Goal: Information Seeking & Learning: Learn about a topic

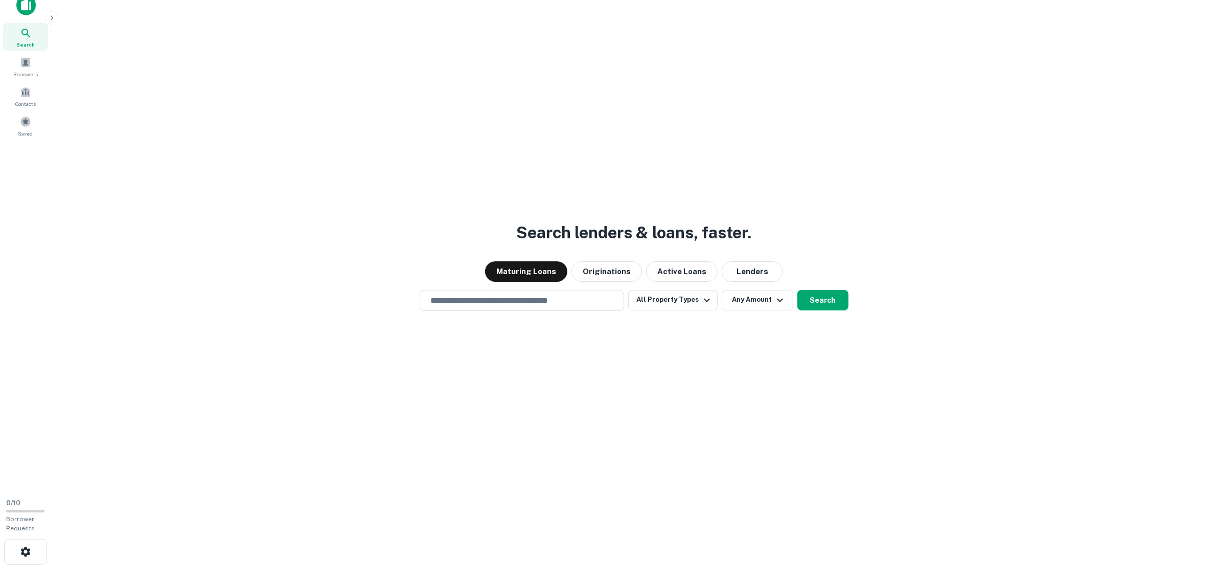
scroll to position [16, 0]
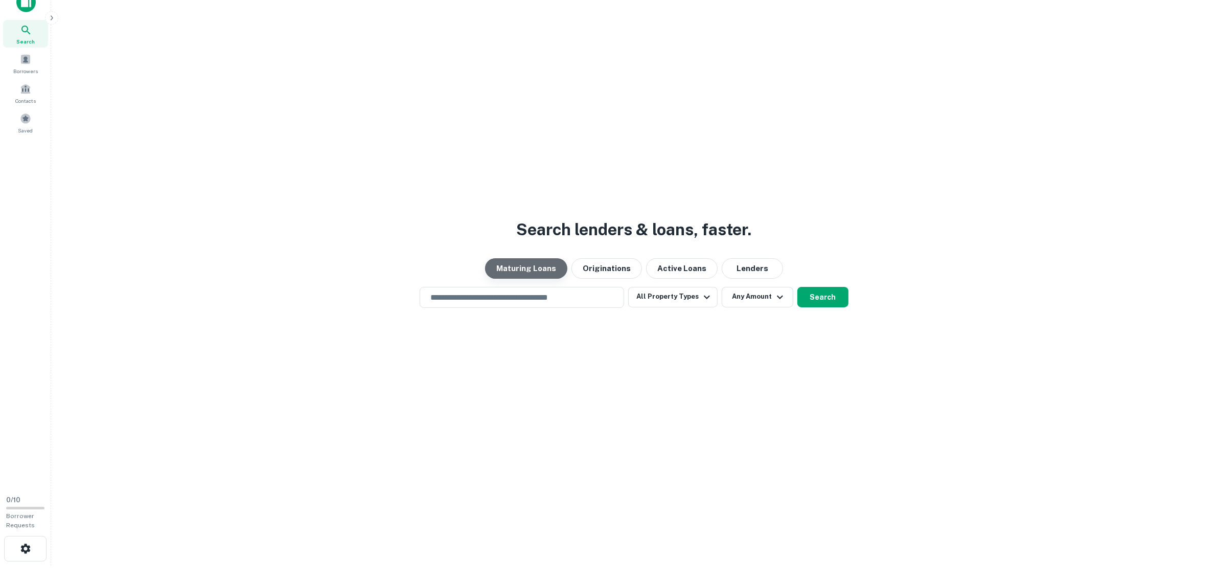
click at [540, 264] on button "Maturing Loans" at bounding box center [526, 268] width 82 height 20
click at [698, 302] on button "All Property Types" at bounding box center [672, 297] width 89 height 20
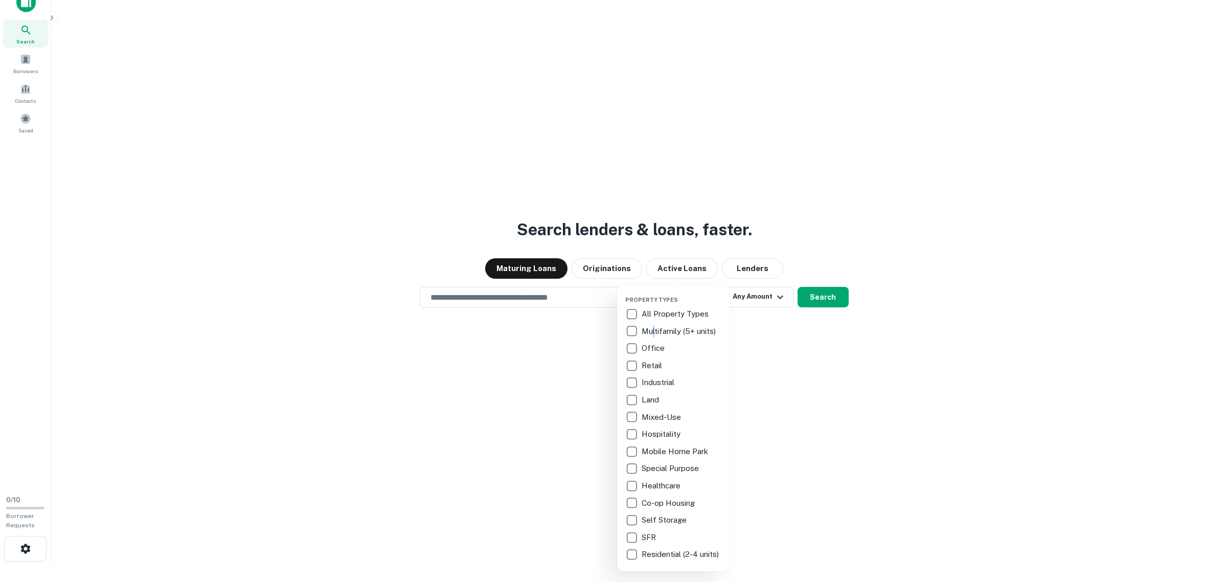
click at [654, 334] on p "Multifamily (5+ units)" at bounding box center [679, 331] width 76 height 12
click at [756, 302] on div at bounding box center [613, 291] width 1227 height 582
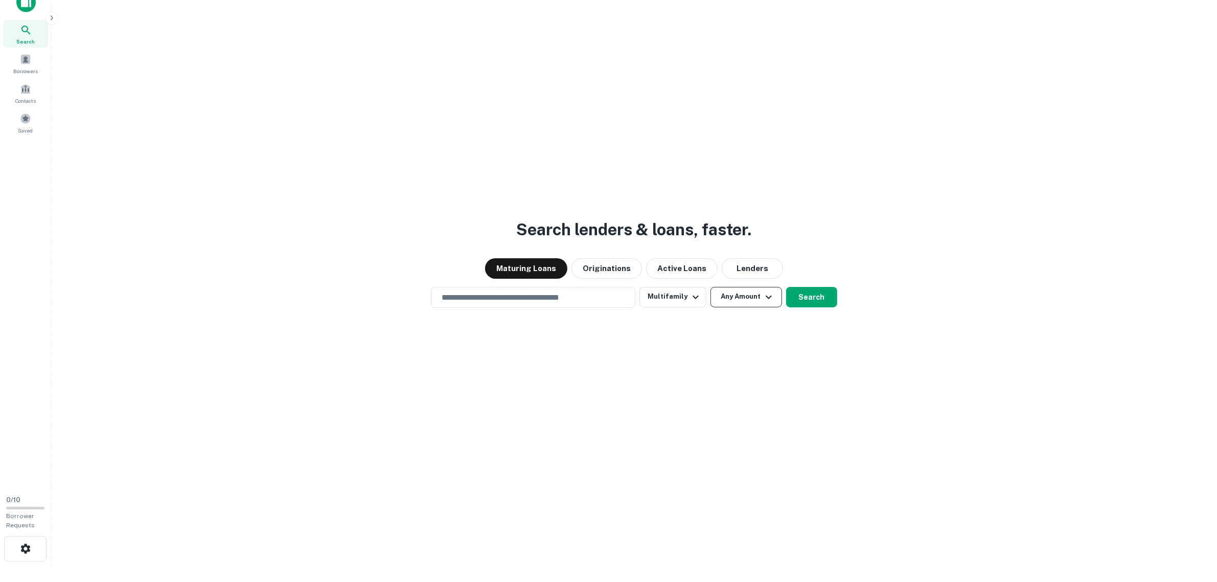
click at [755, 299] on button "Any Amount" at bounding box center [746, 297] width 72 height 20
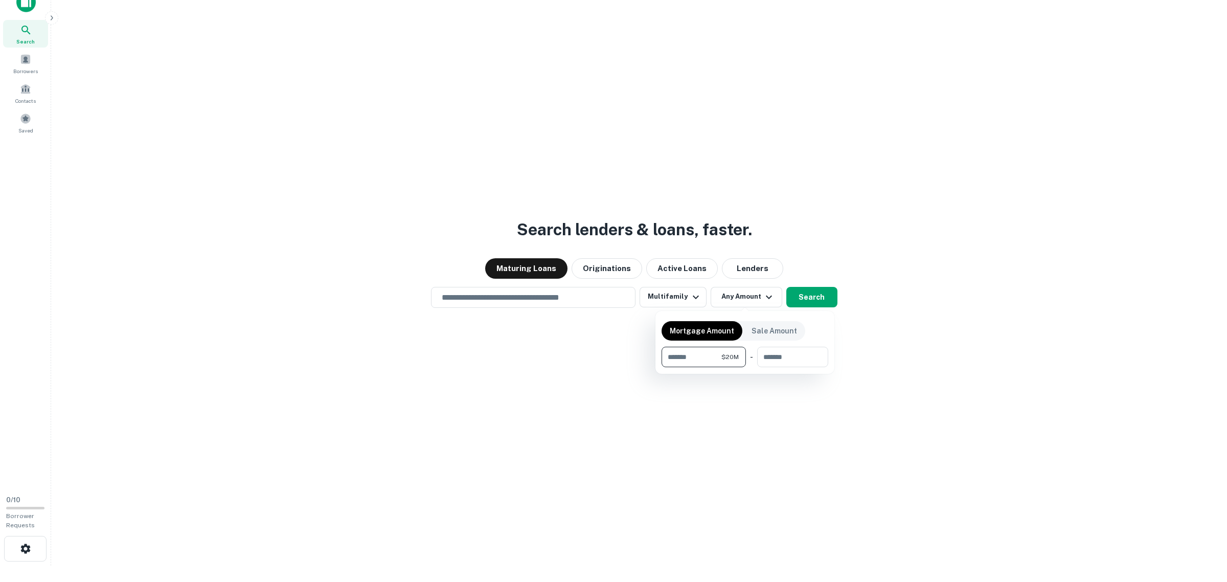
type input "********"
click at [813, 300] on div at bounding box center [613, 291] width 1227 height 582
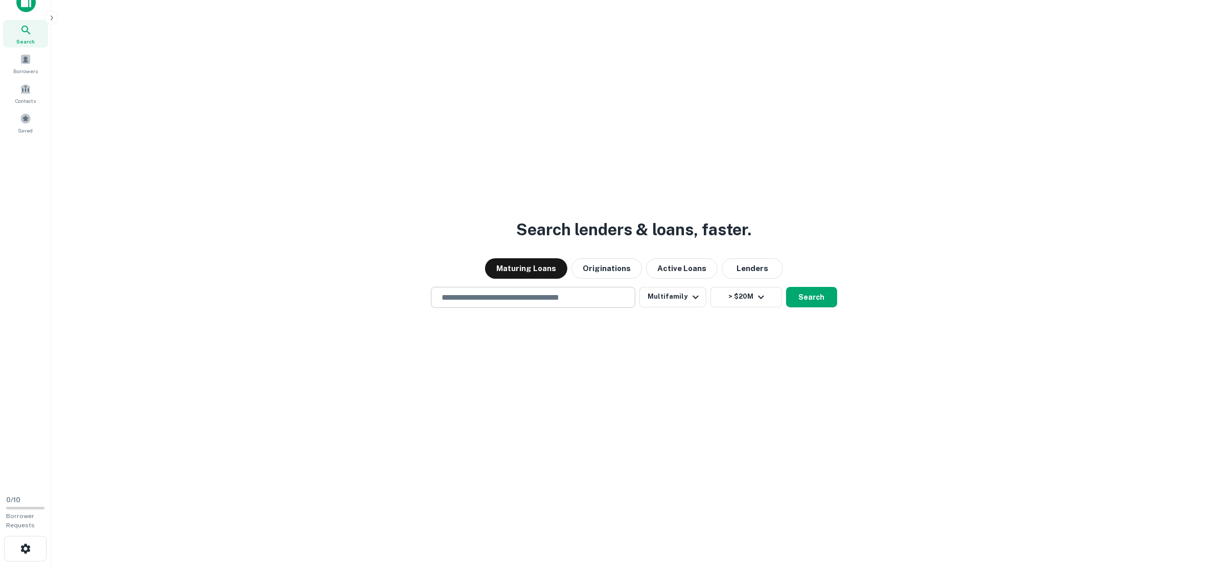
click at [538, 291] on input "text" at bounding box center [532, 297] width 195 height 12
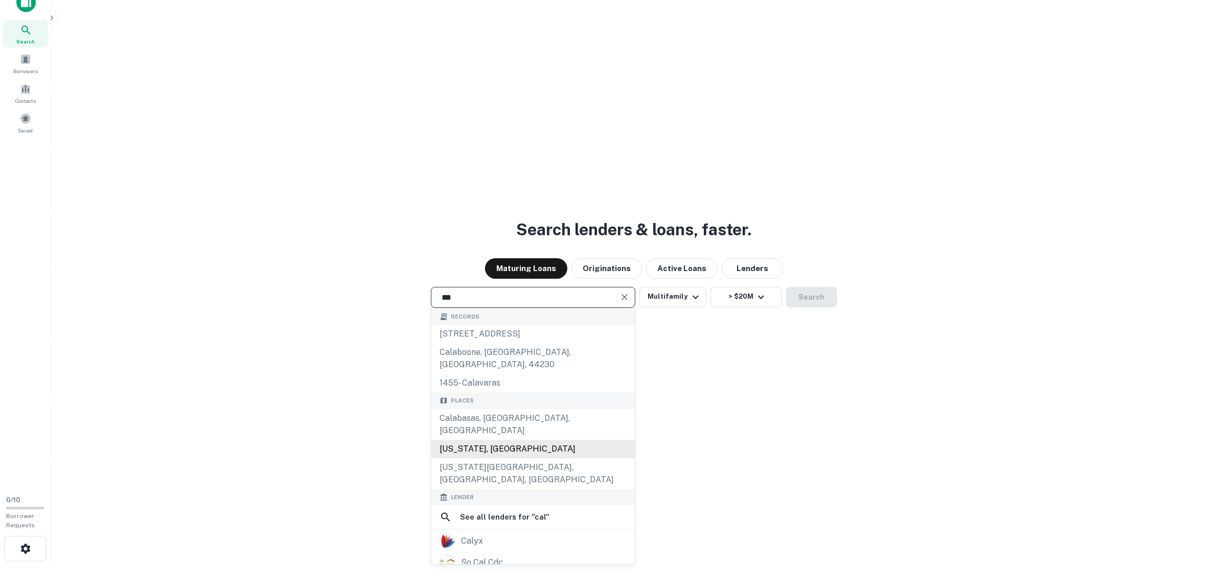
click at [460, 439] on div "California, USA" at bounding box center [532, 448] width 203 height 18
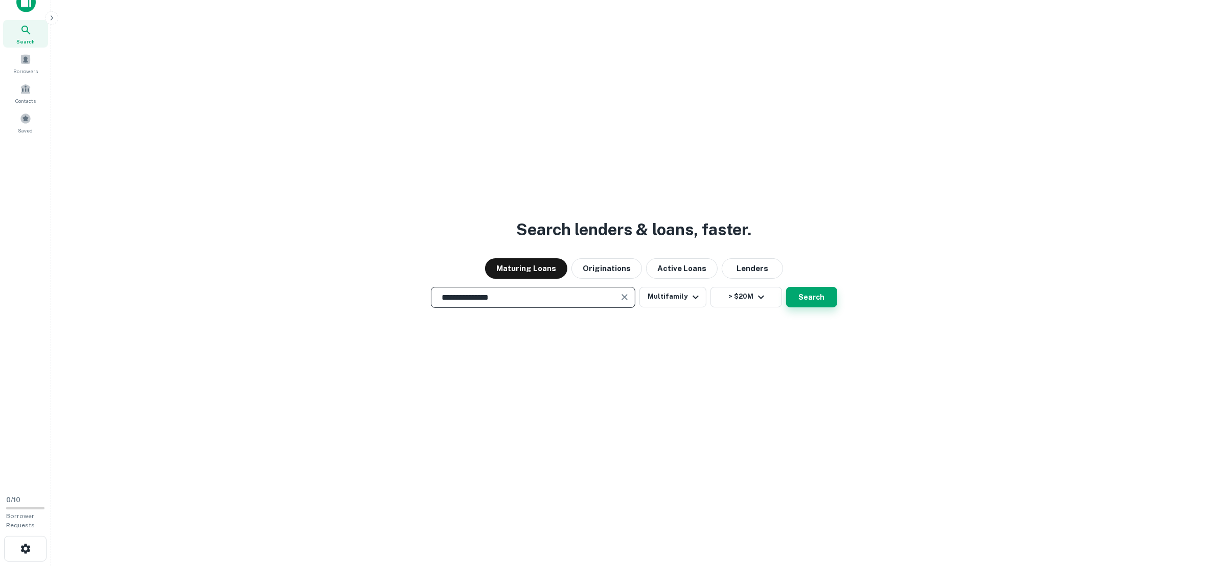
type input "**********"
click at [807, 294] on button "Search" at bounding box center [811, 297] width 51 height 20
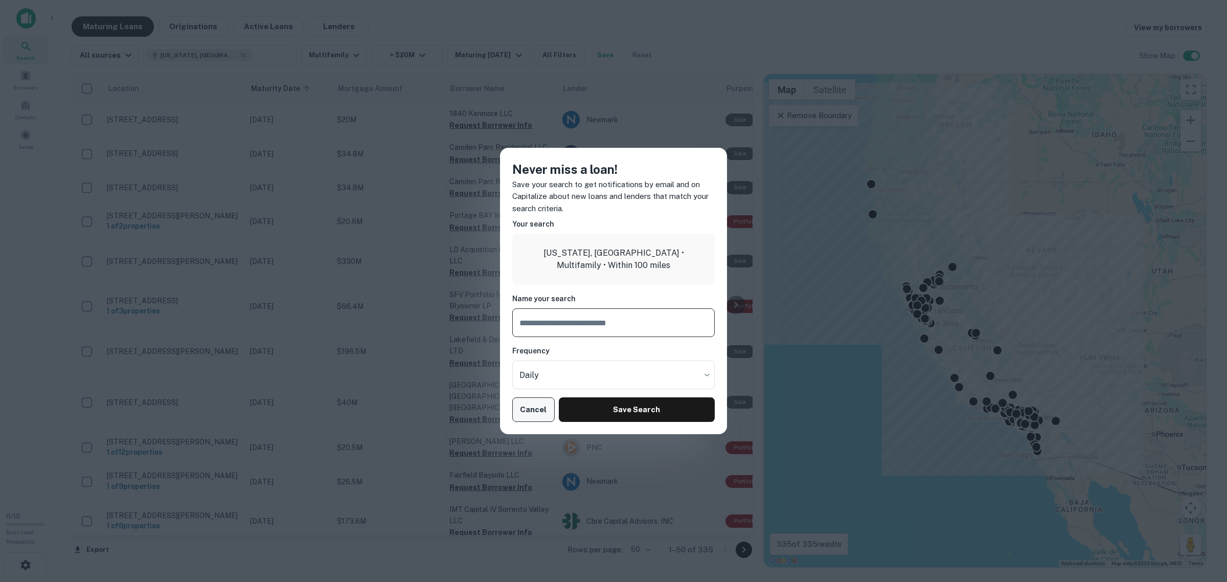
click at [544, 400] on button "Cancel" at bounding box center [533, 409] width 42 height 25
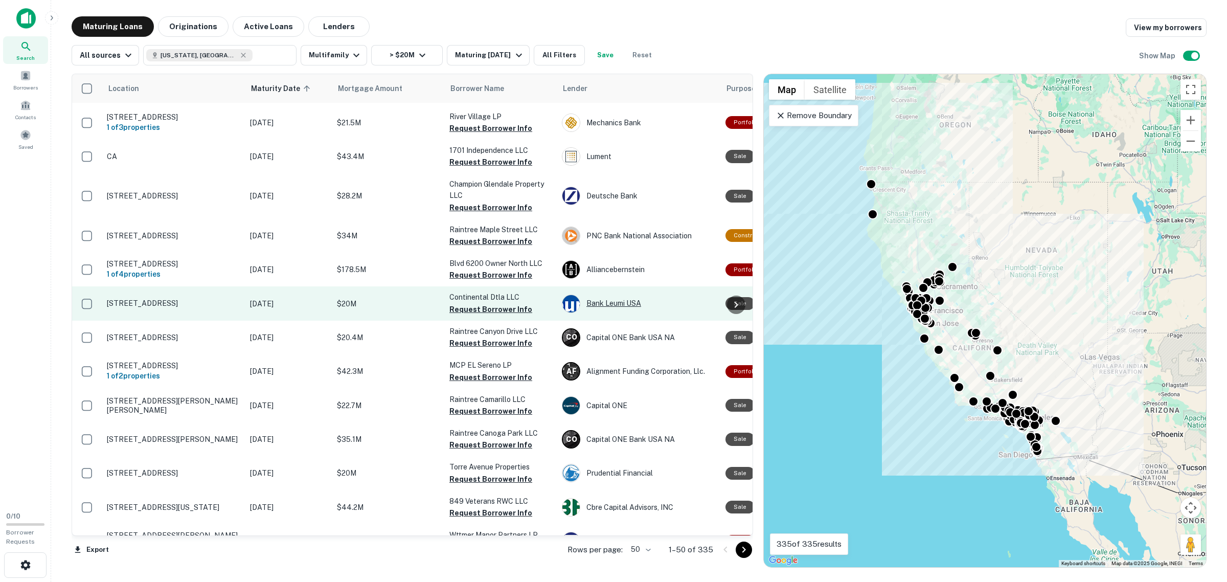
scroll to position [1438, 0]
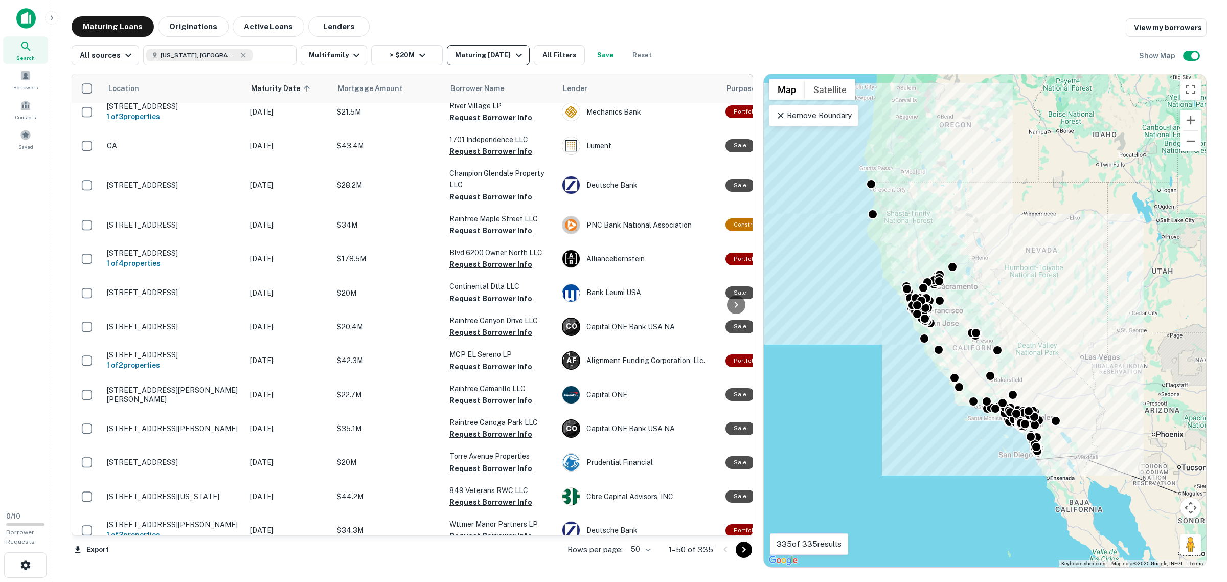
click at [494, 61] on button "Maturing [DATE]" at bounding box center [488, 55] width 82 height 20
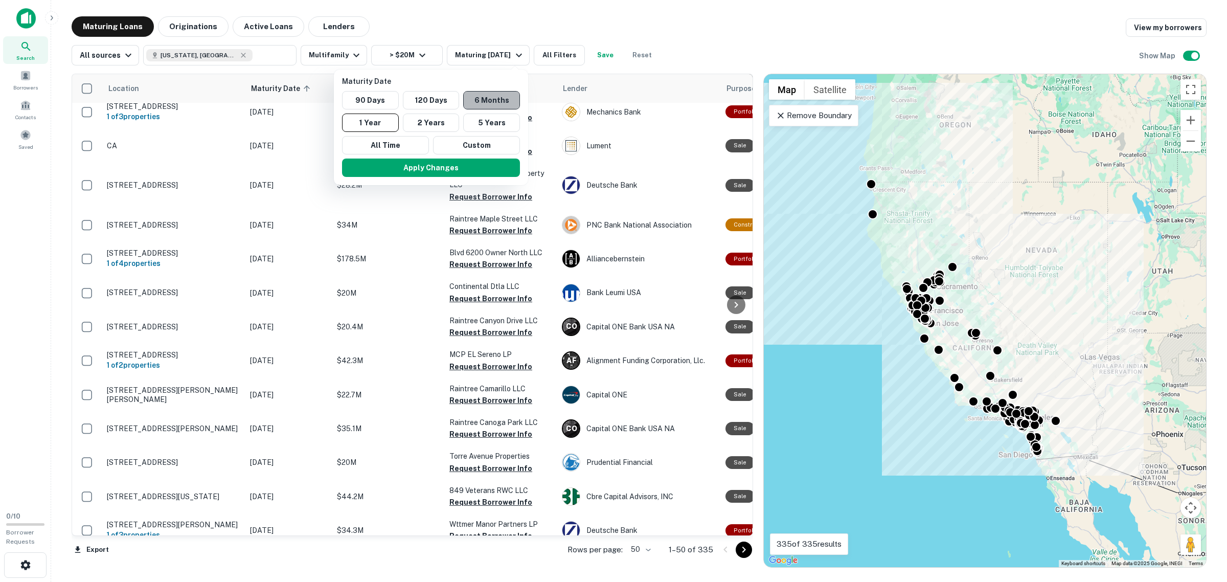
click at [489, 95] on button "6 Months" at bounding box center [491, 100] width 57 height 18
click at [574, 63] on div at bounding box center [613, 291] width 1227 height 582
click at [571, 60] on div at bounding box center [613, 291] width 1227 height 582
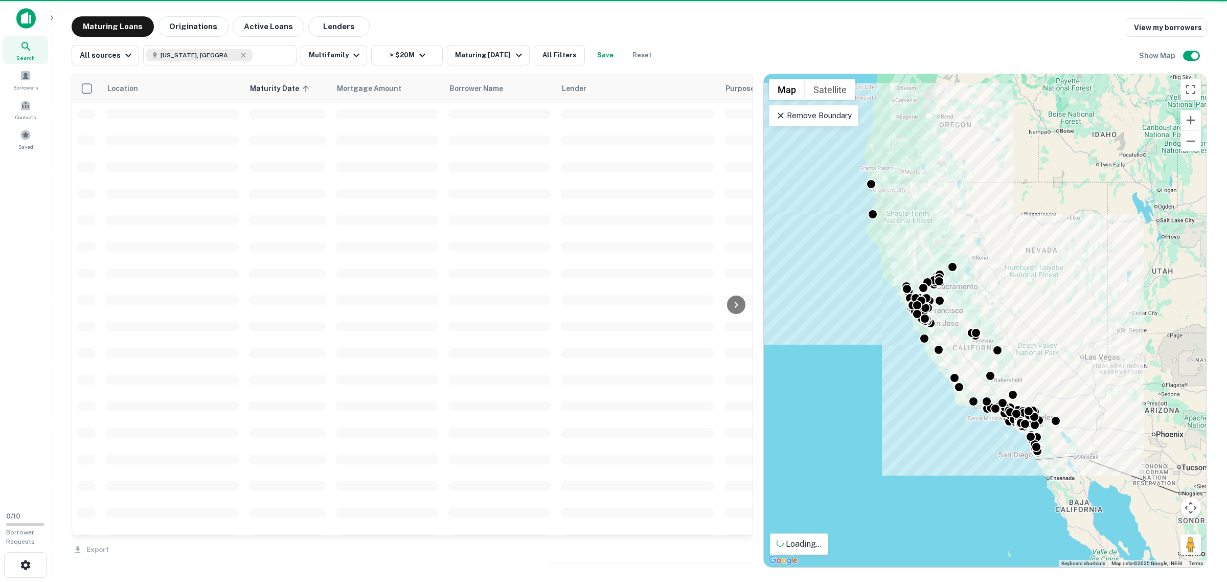
click at [459, 130] on button "Apply Changes" at bounding box center [466, 125] width 133 height 10
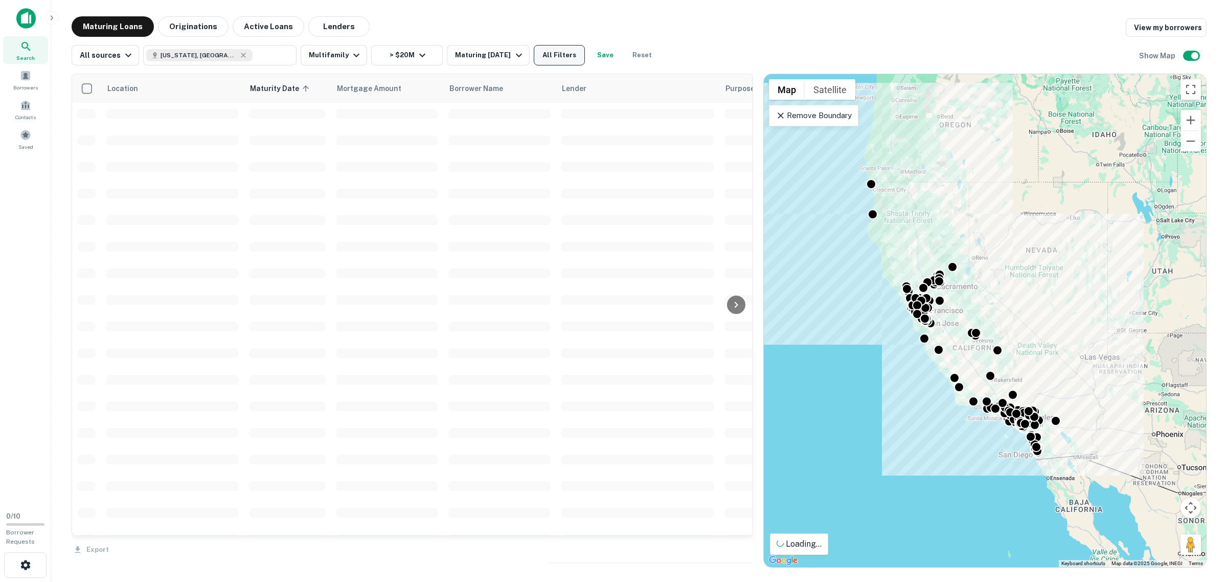
click at [570, 48] on button "All Filters" at bounding box center [559, 55] width 51 height 20
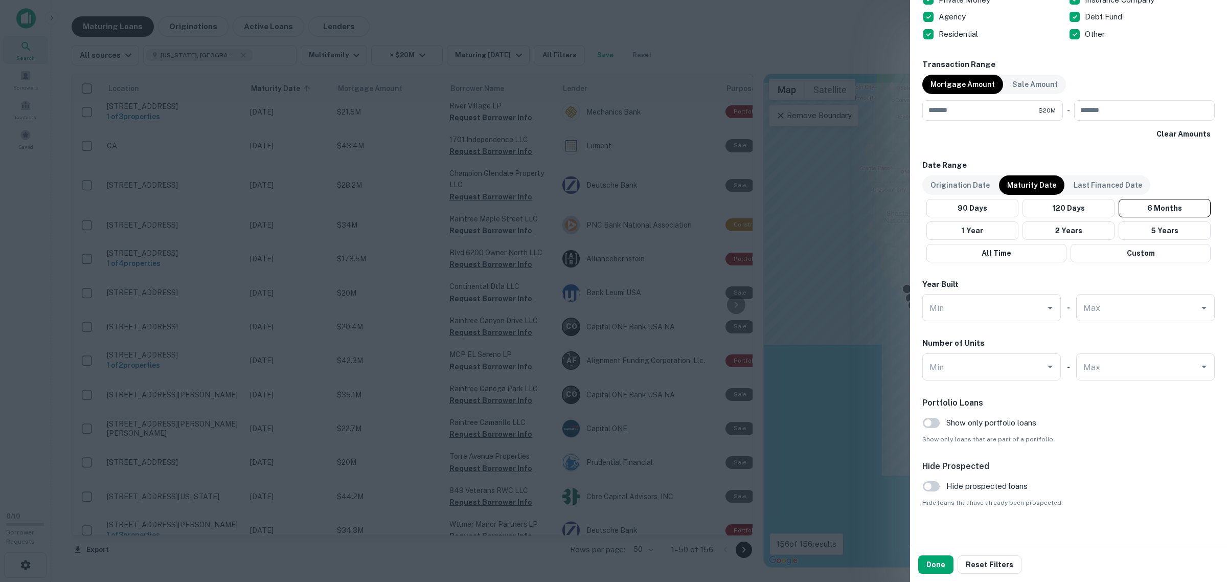
scroll to position [483, 0]
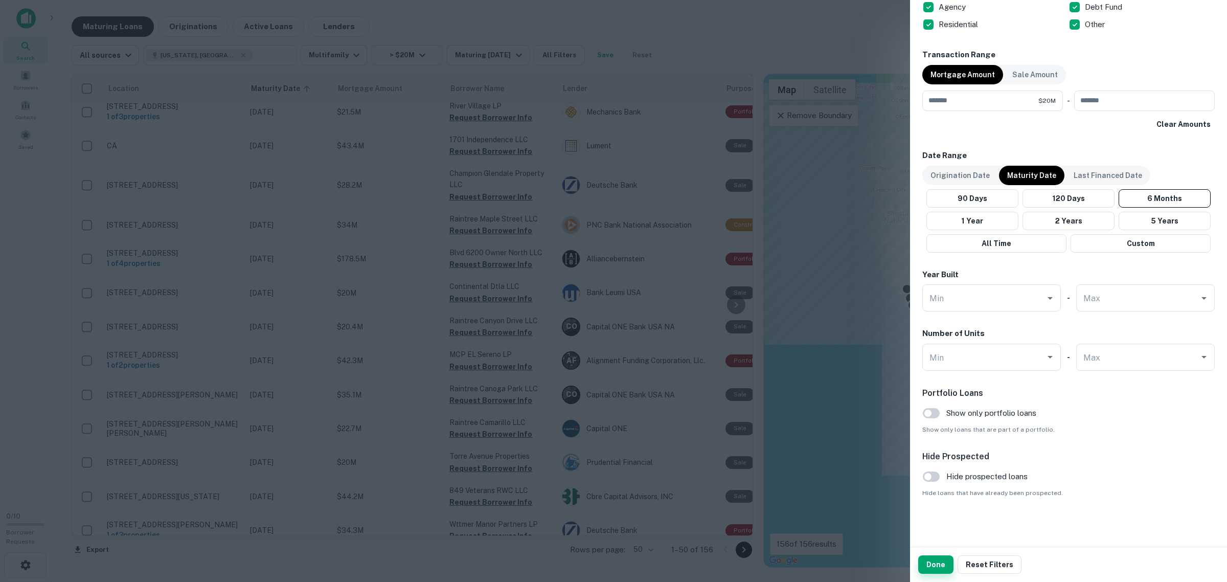
click at [932, 563] on button "Done" at bounding box center [935, 564] width 35 height 18
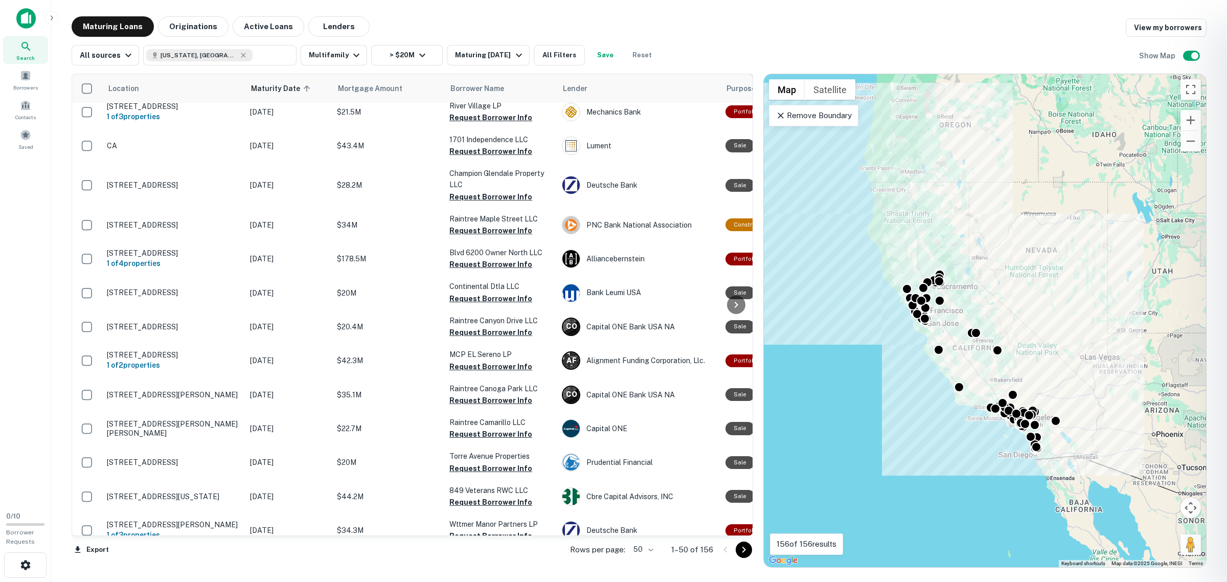
click at [742, 548] on div at bounding box center [613, 291] width 1227 height 582
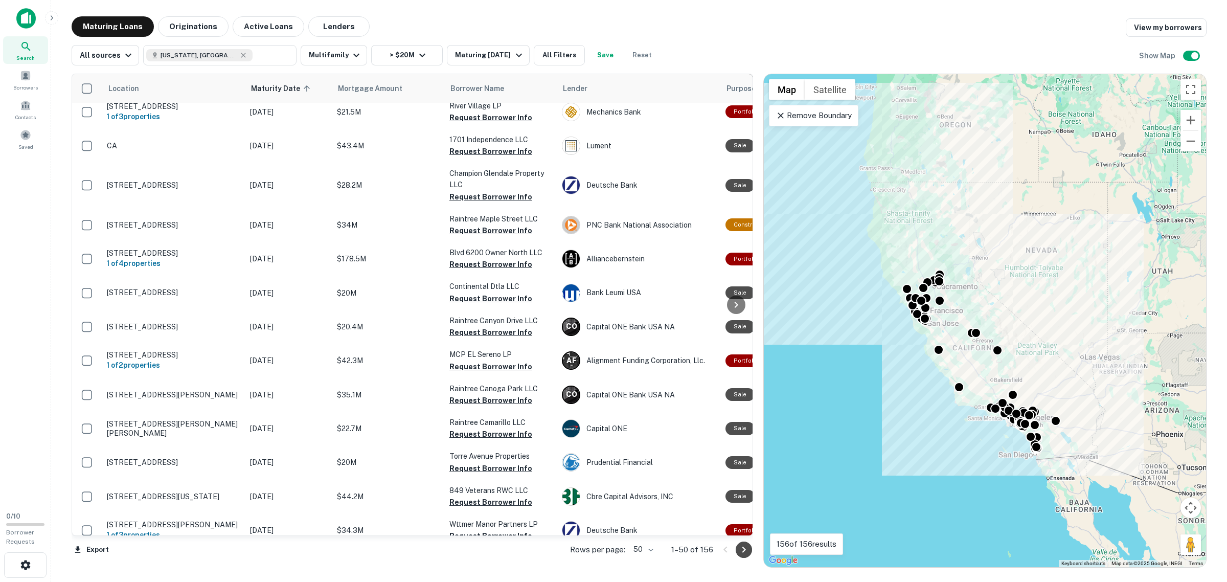
click at [741, 556] on button "Go to next page" at bounding box center [743, 549] width 16 height 16
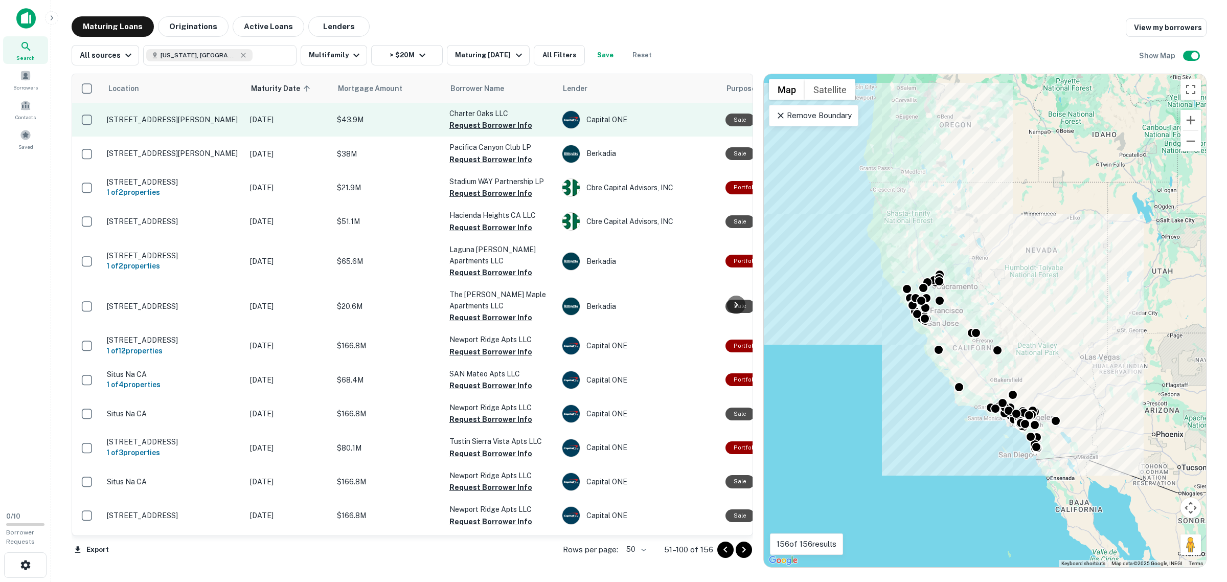
click at [179, 115] on p "785 Saint Charles Dr Thousand Oaks, CA91360" at bounding box center [173, 119] width 133 height 9
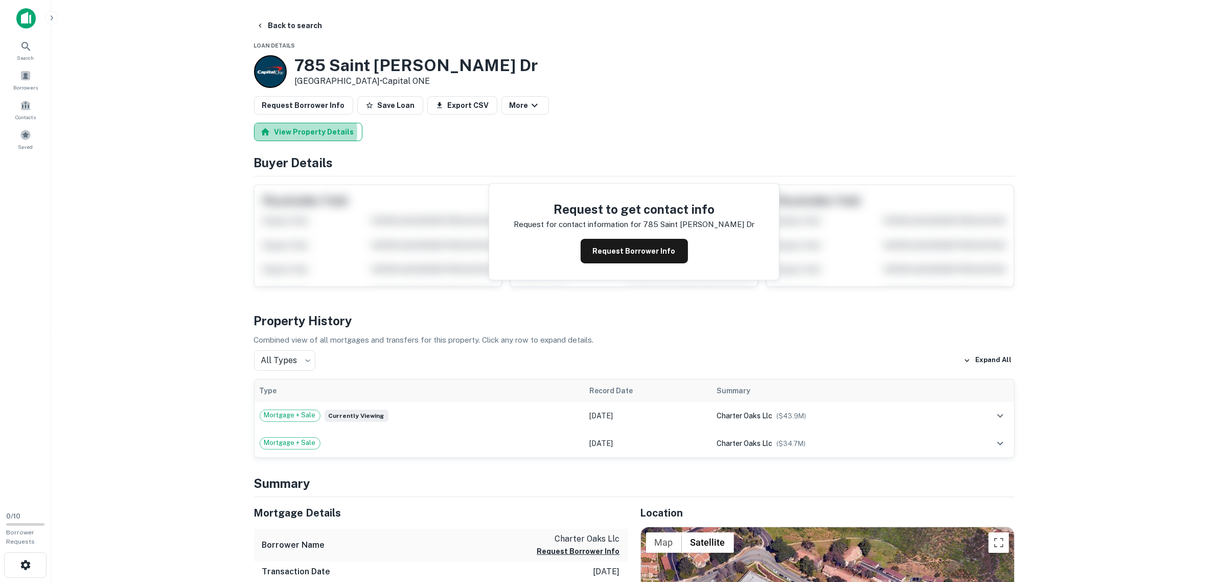
click at [286, 133] on button "View Property Details" at bounding box center [308, 132] width 108 height 18
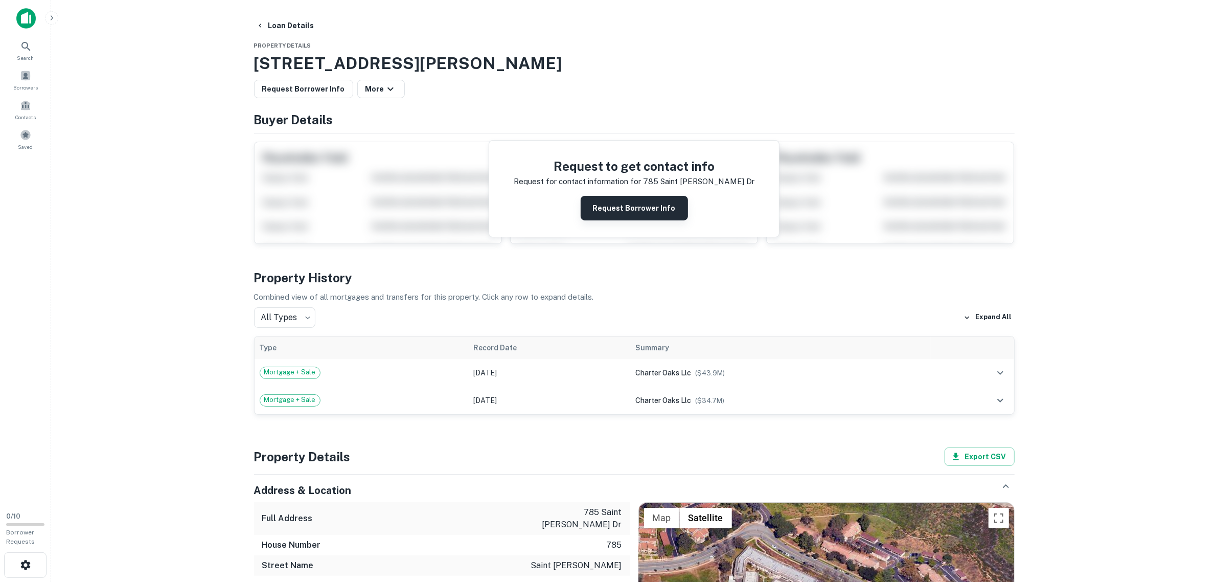
click at [637, 215] on button "Request Borrower Info" at bounding box center [634, 208] width 107 height 25
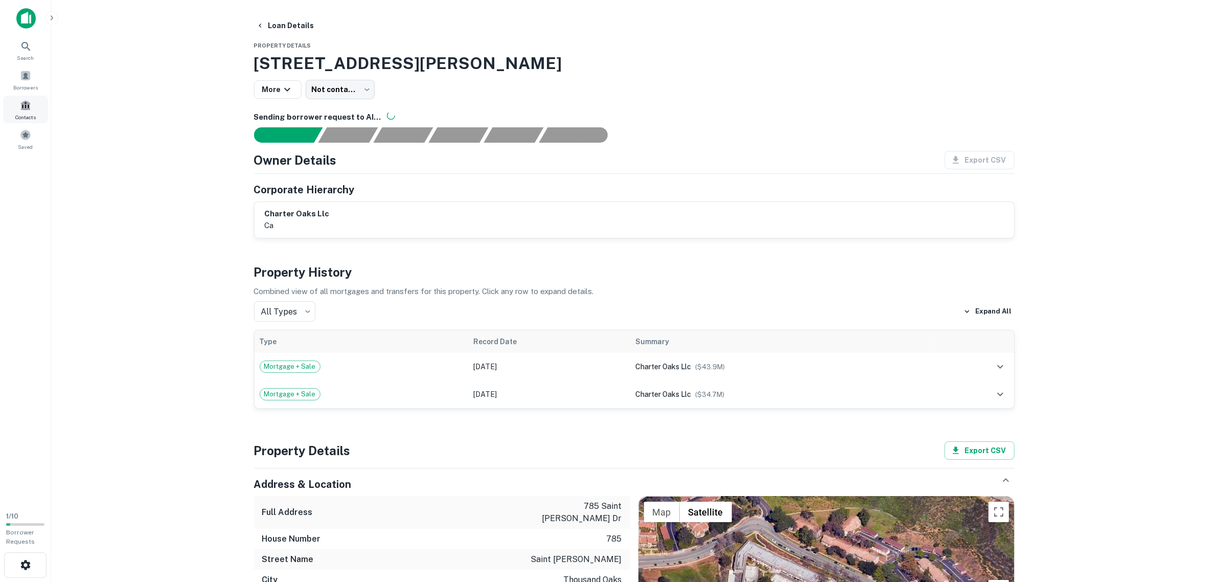
click at [24, 108] on span at bounding box center [25, 105] width 11 height 11
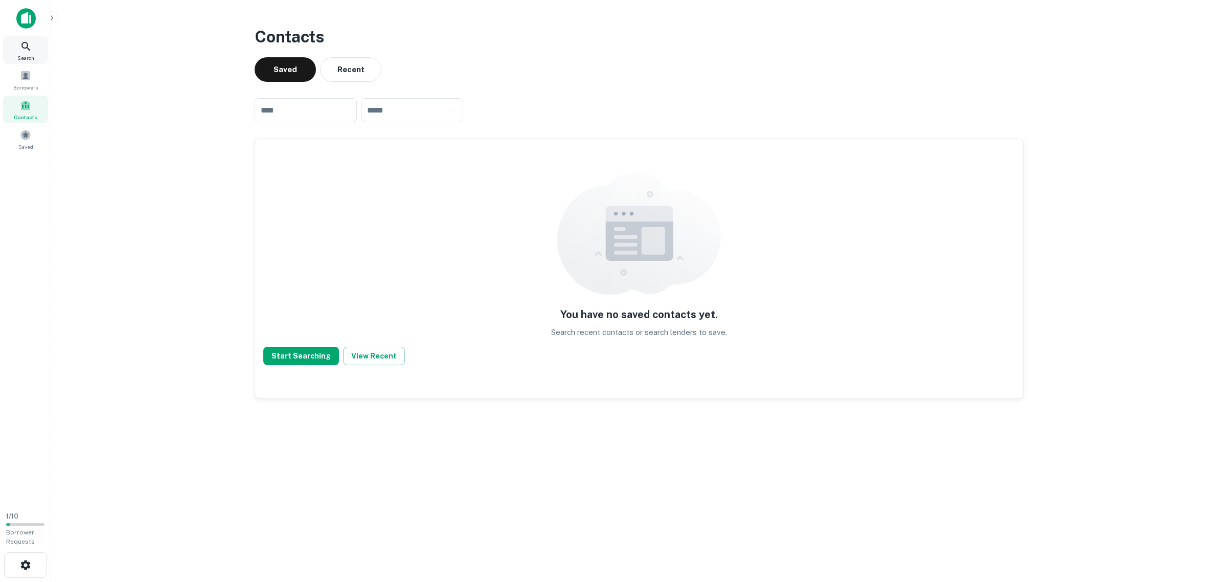
click at [23, 52] on icon at bounding box center [26, 46] width 12 height 12
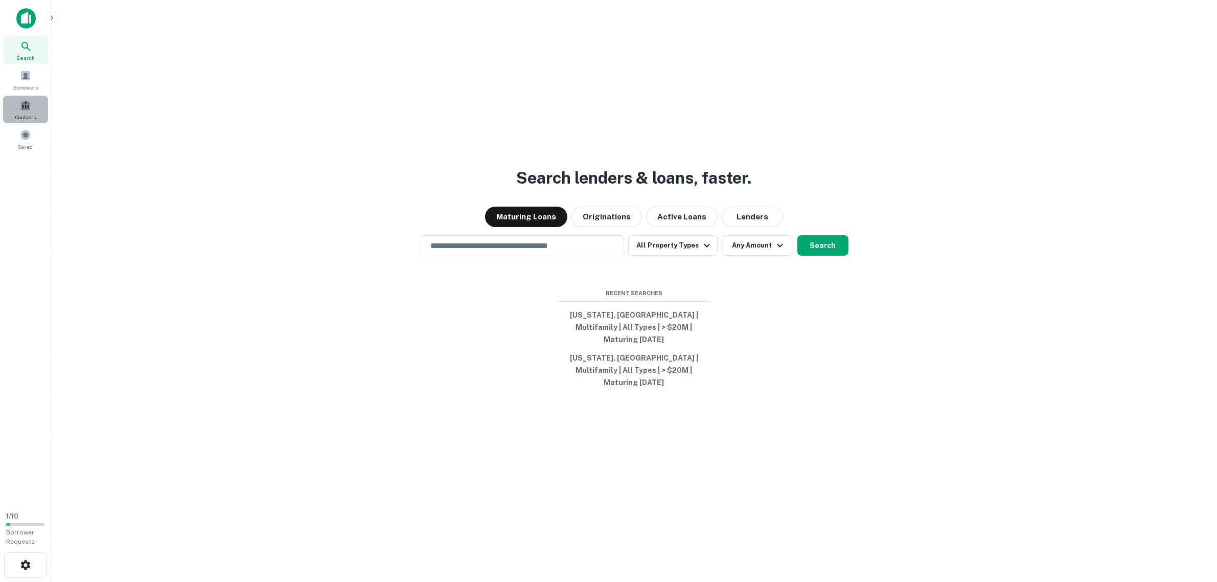
click at [23, 106] on span at bounding box center [25, 105] width 11 height 11
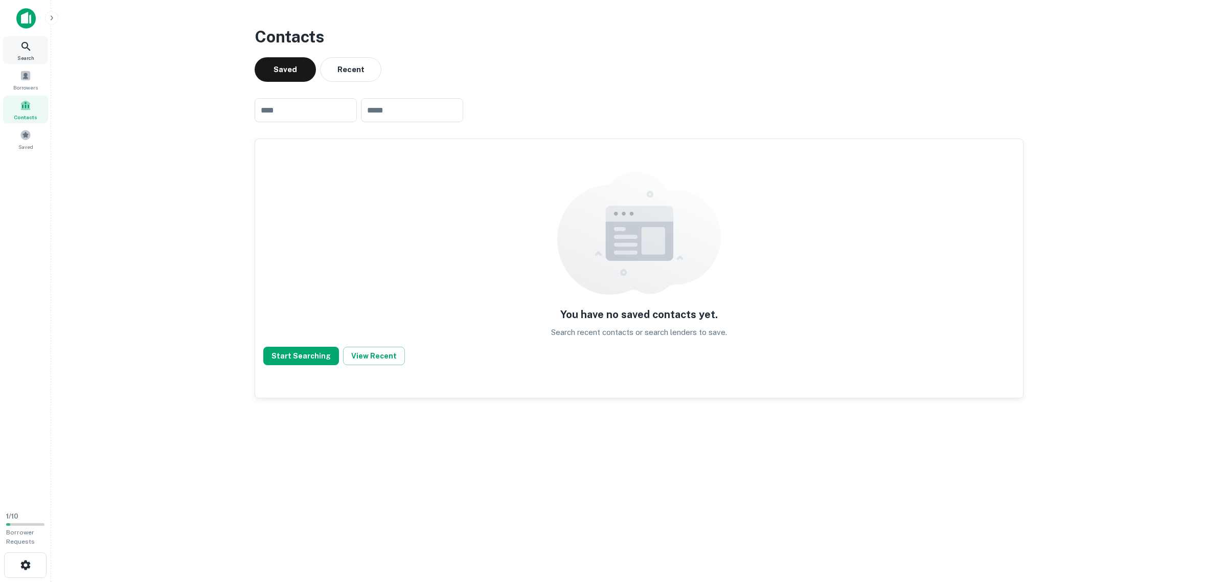
click at [20, 52] on div "Search" at bounding box center [25, 50] width 45 height 28
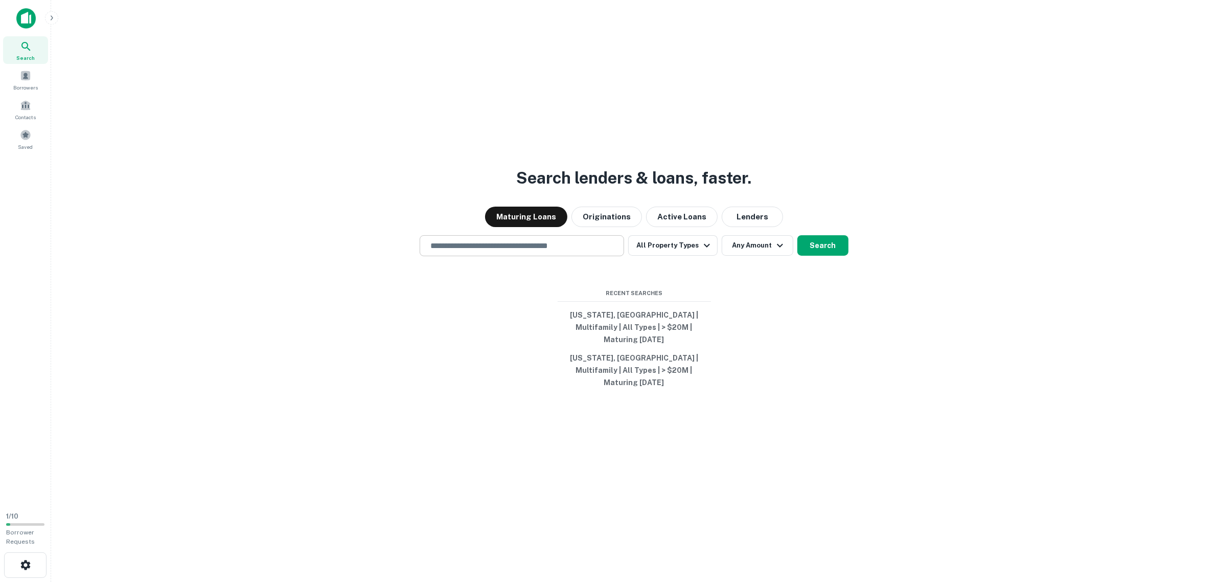
click at [515, 256] on div "​" at bounding box center [522, 245] width 204 height 21
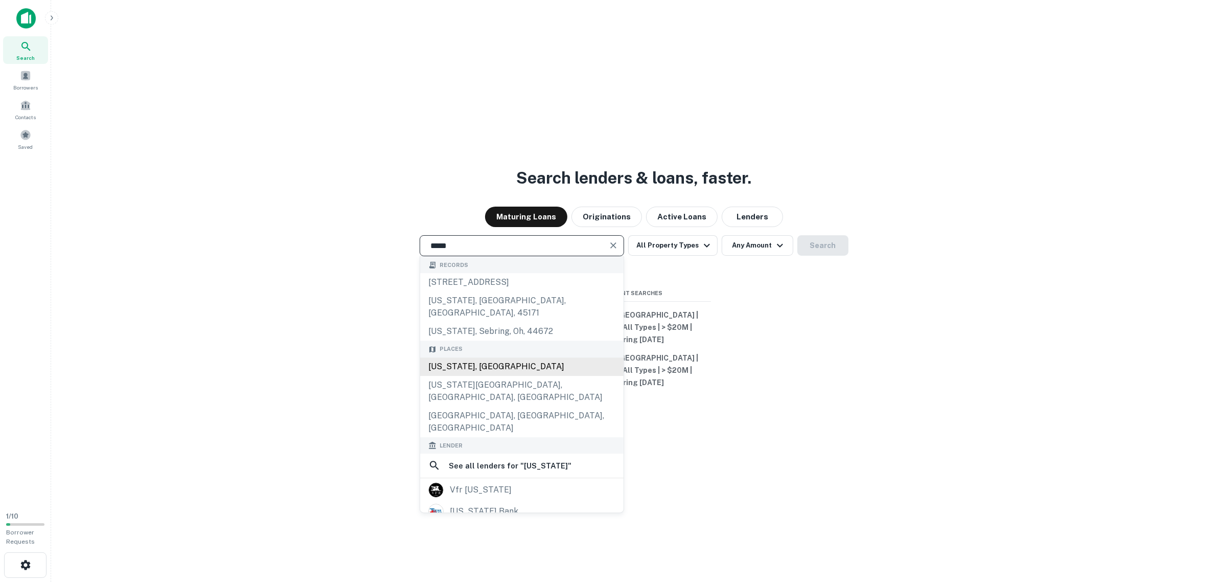
click at [445, 368] on div "[US_STATE], [GEOGRAPHIC_DATA]" at bounding box center [521, 366] width 203 height 18
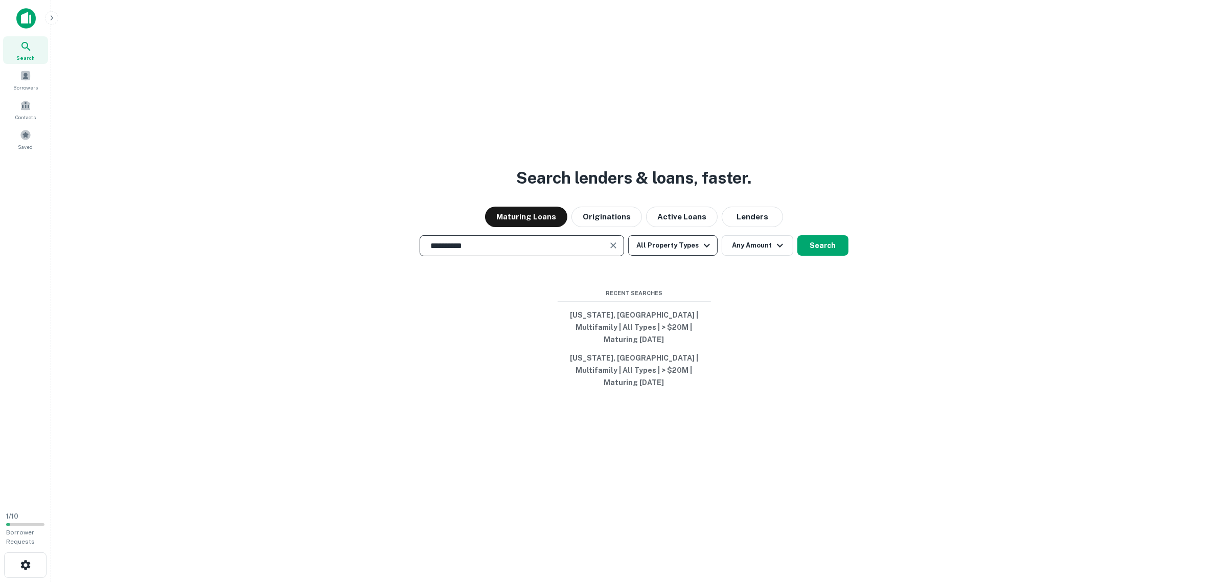
type input "**********"
click at [662, 254] on button "All Property Types" at bounding box center [672, 245] width 89 height 20
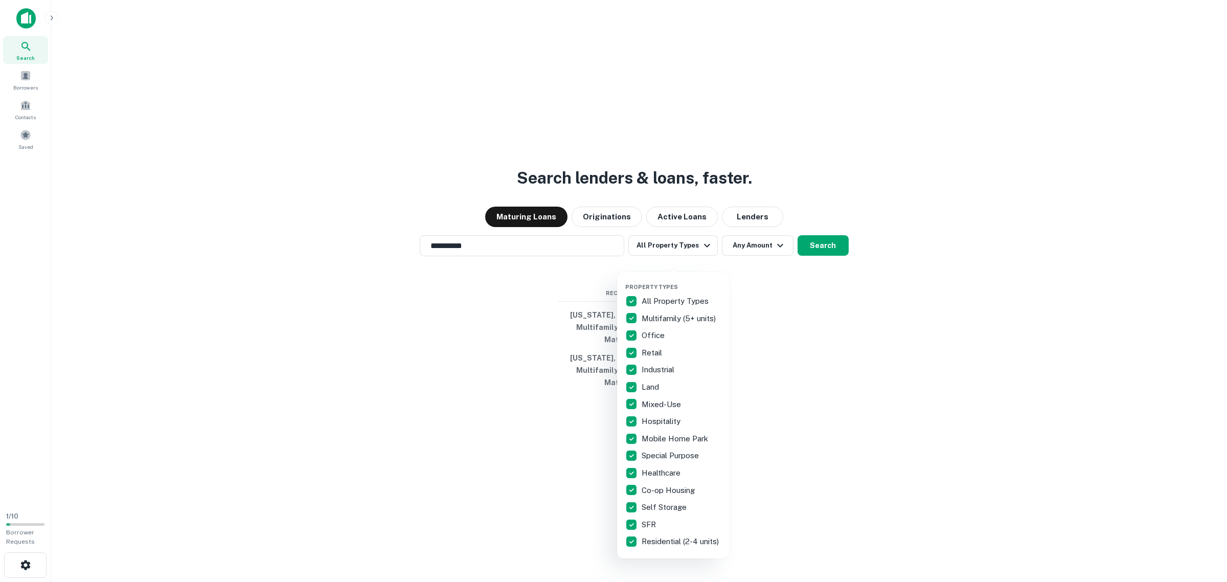
click at [657, 302] on p "All Property Types" at bounding box center [675, 301] width 69 height 12
click at [657, 313] on p "Multifamily (5+ units)" at bounding box center [679, 318] width 76 height 12
click at [729, 256] on div at bounding box center [613, 291] width 1227 height 582
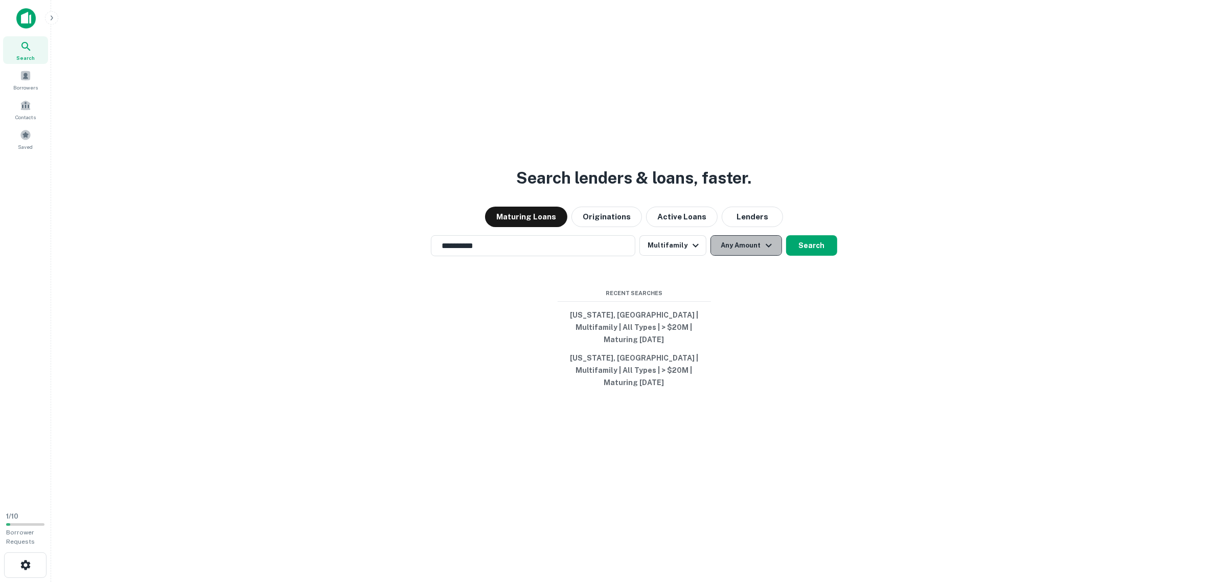
click at [743, 256] on button "Any Amount" at bounding box center [746, 245] width 72 height 20
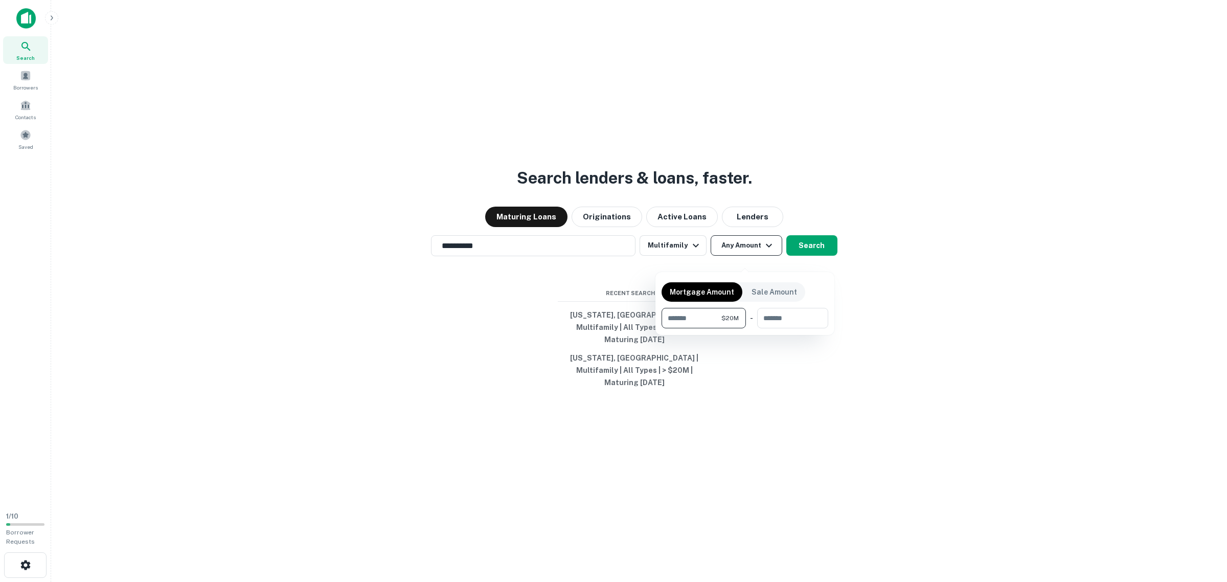
type input "********"
click at [824, 259] on div at bounding box center [613, 291] width 1227 height 582
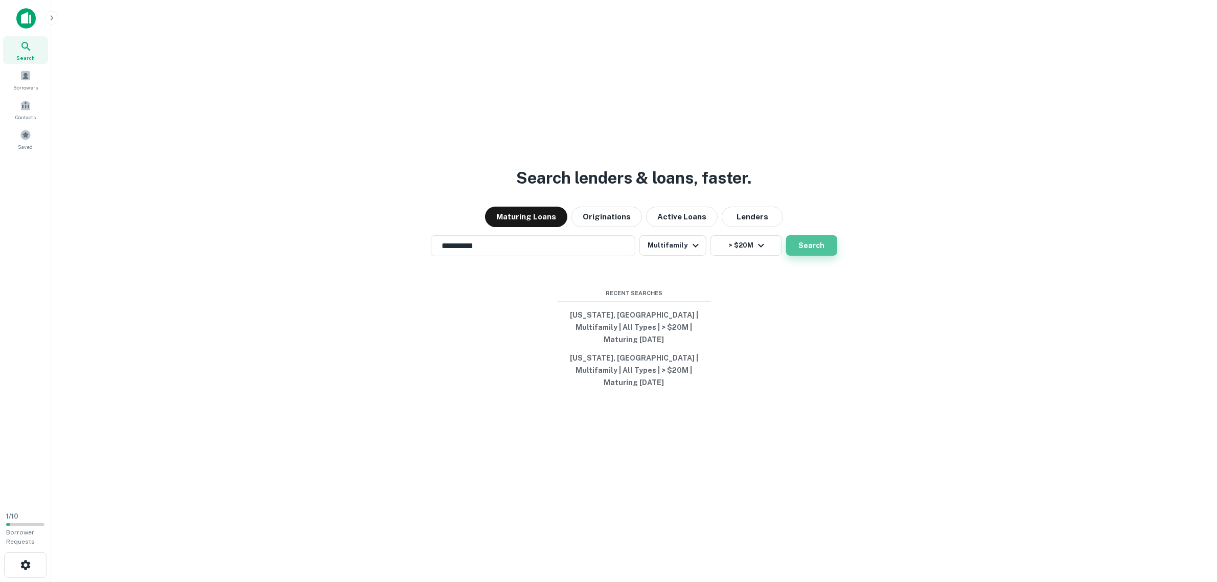
click at [817, 254] on button "Search" at bounding box center [811, 245] width 51 height 20
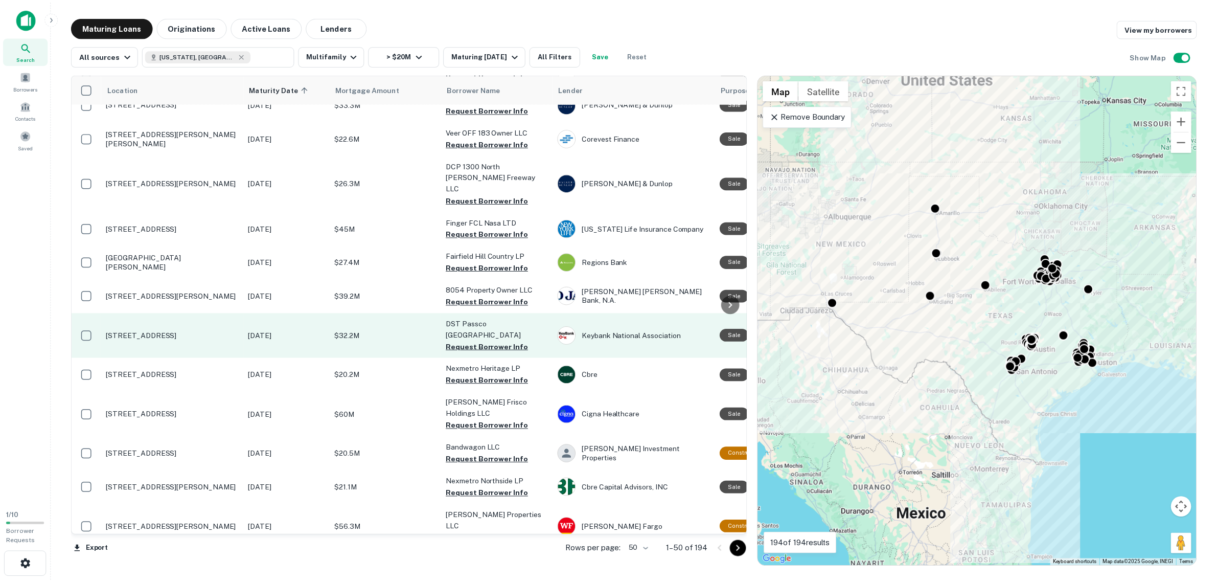
scroll to position [1229, 0]
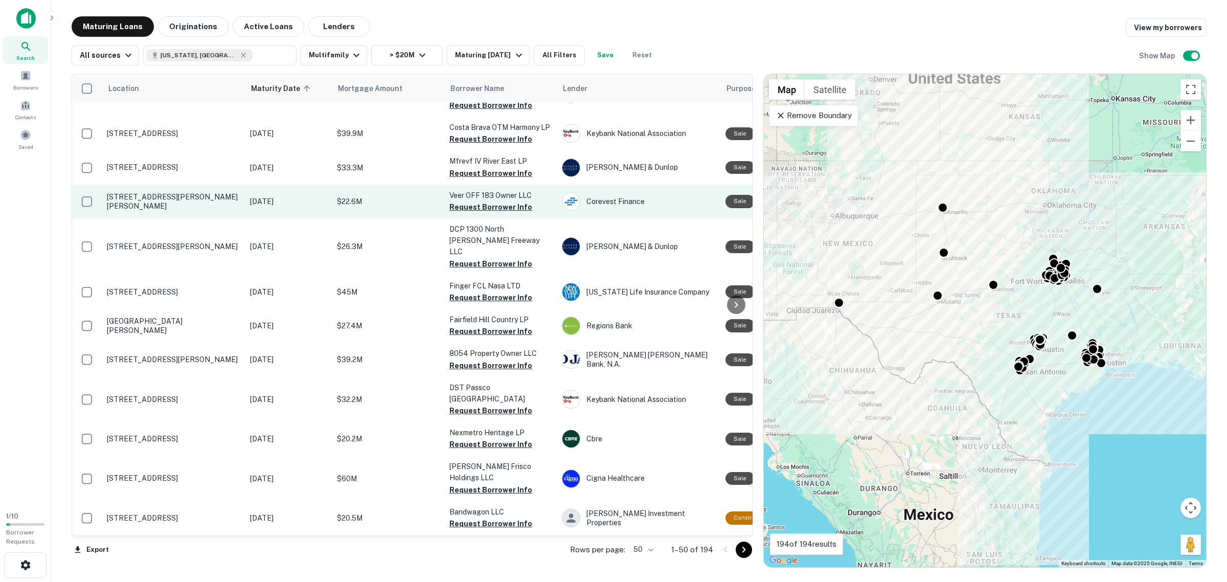
click at [148, 192] on p "[STREET_ADDRESS][PERSON_NAME][PERSON_NAME]" at bounding box center [173, 201] width 133 height 18
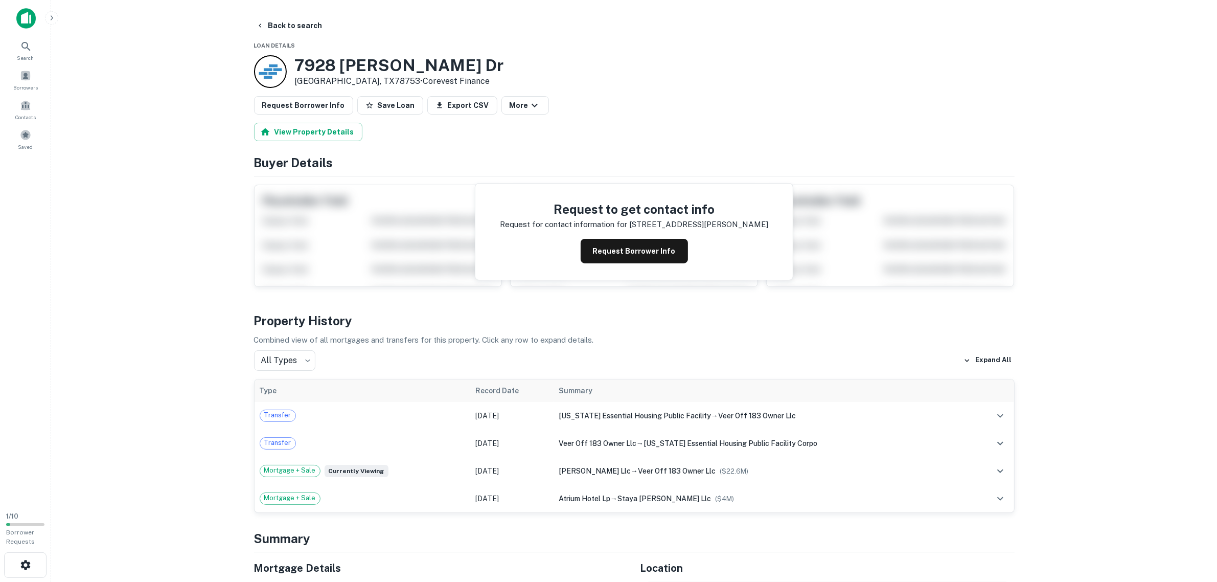
click at [312, 160] on h4 "Buyer Details" at bounding box center [634, 162] width 760 height 18
click at [425, 254] on div "Request to get contact info Request for contact information for [STREET_ADDRESS…" at bounding box center [634, 231] width 760 height 110
